Goal: Task Accomplishment & Management: Use online tool/utility

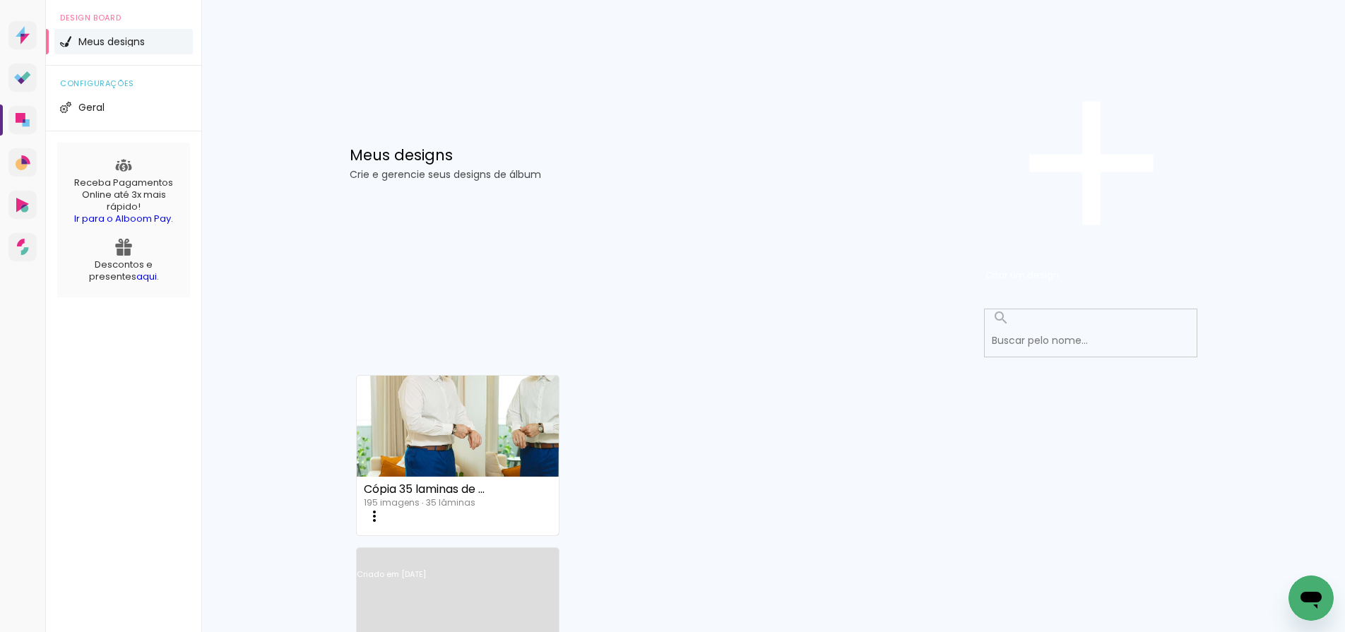
click at [560, 553] on link "Criado em [DATE]" at bounding box center [458, 593] width 203 height 80
